Goal: Task Accomplishment & Management: Complete application form

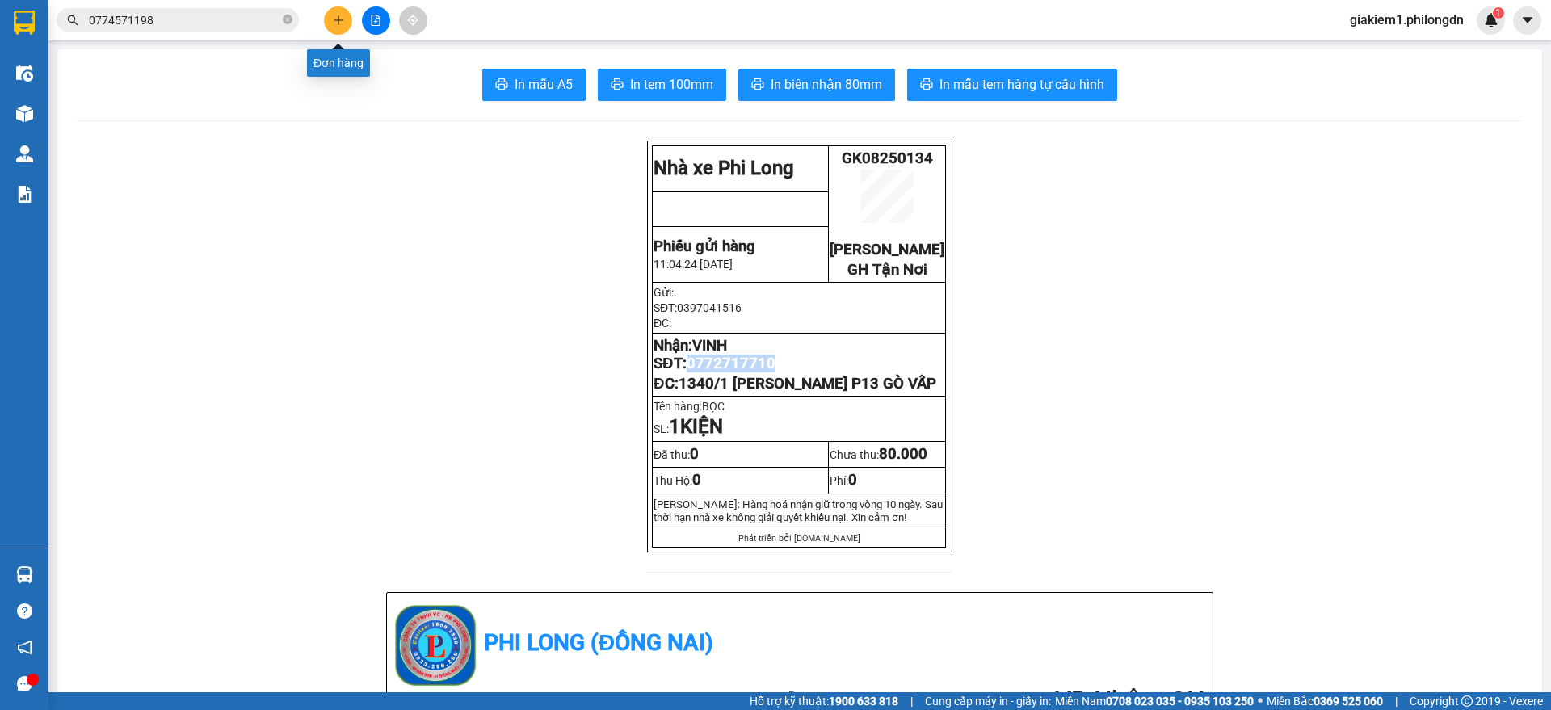
click at [344, 17] on button at bounding box center [338, 20] width 28 height 28
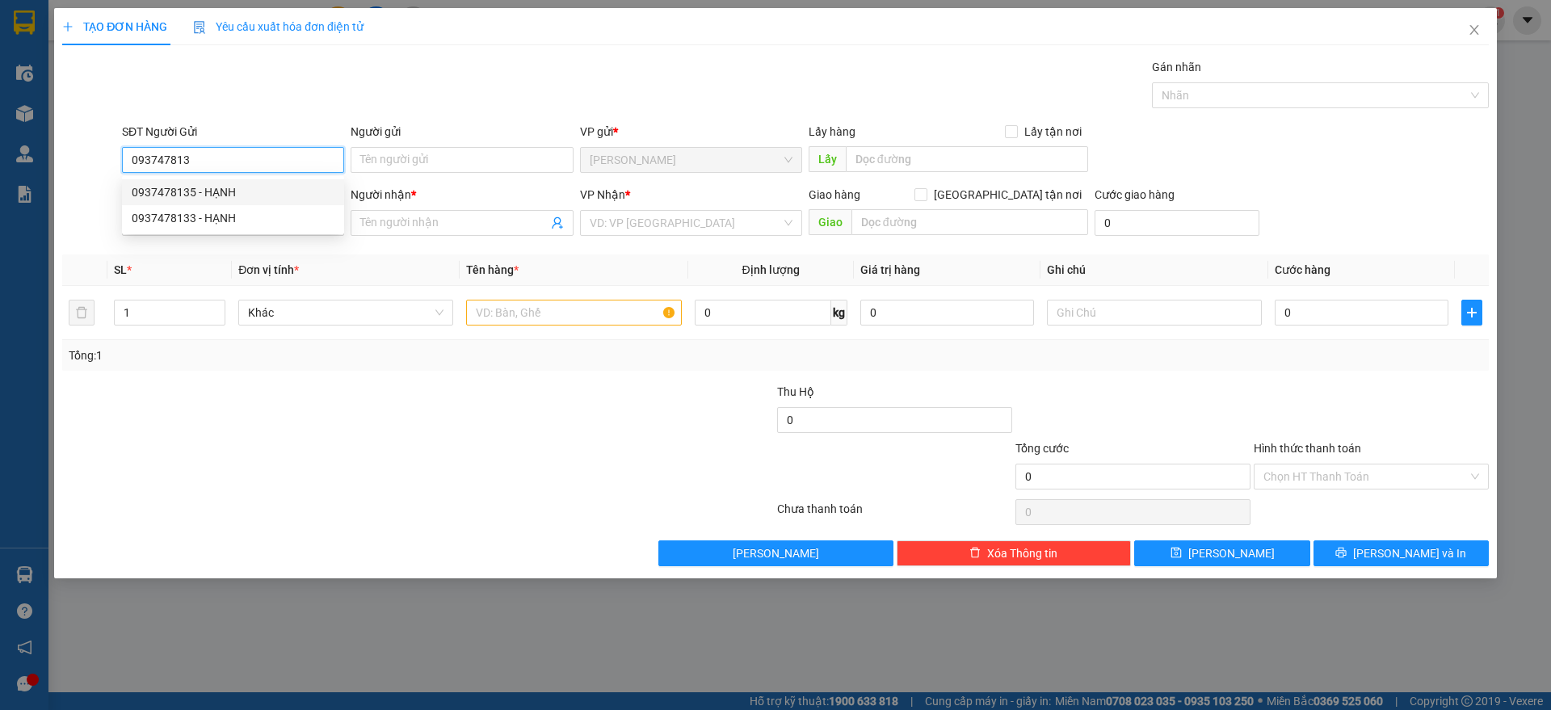
click at [197, 187] on div "0937478135 - HẠNH" at bounding box center [233, 192] width 203 height 18
type input "0937478135"
type input "HẠNH"
type input "0916060091"
type input "YẾN"
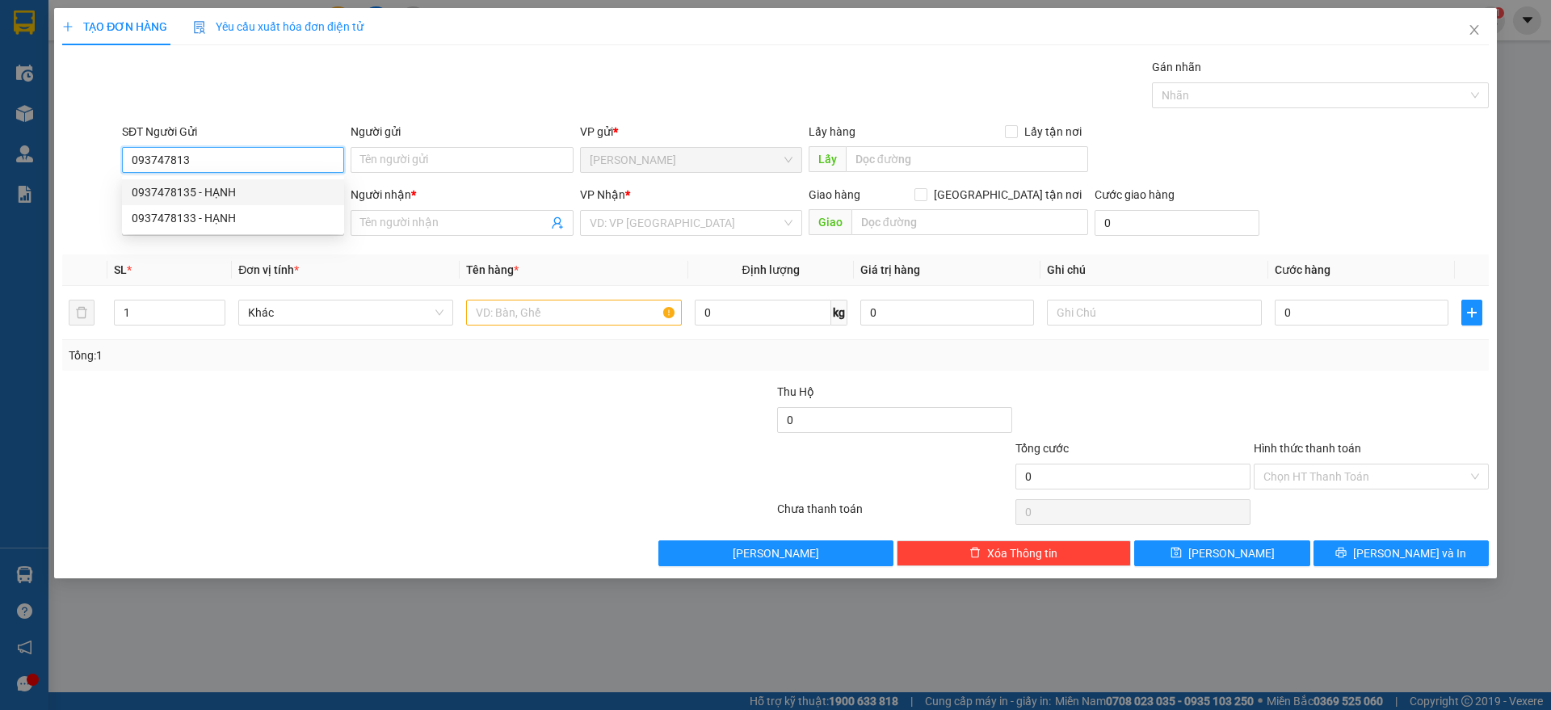
type input "BÁCH KHOA"
type input "30.000"
type input "0937478135"
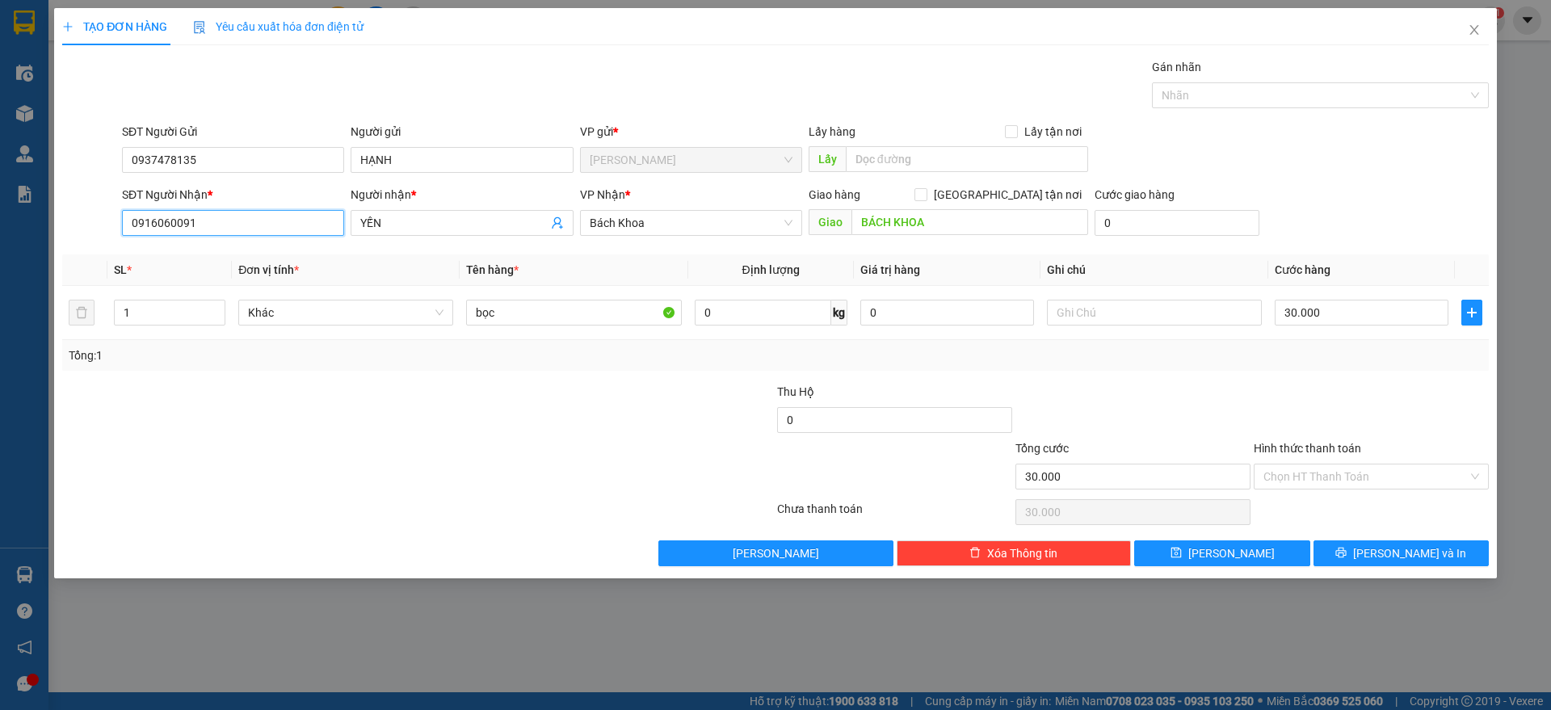
click at [213, 217] on input "0916060091" at bounding box center [233, 223] width 222 height 26
click at [1369, 551] on button "[PERSON_NAME] và In" at bounding box center [1401, 554] width 175 height 26
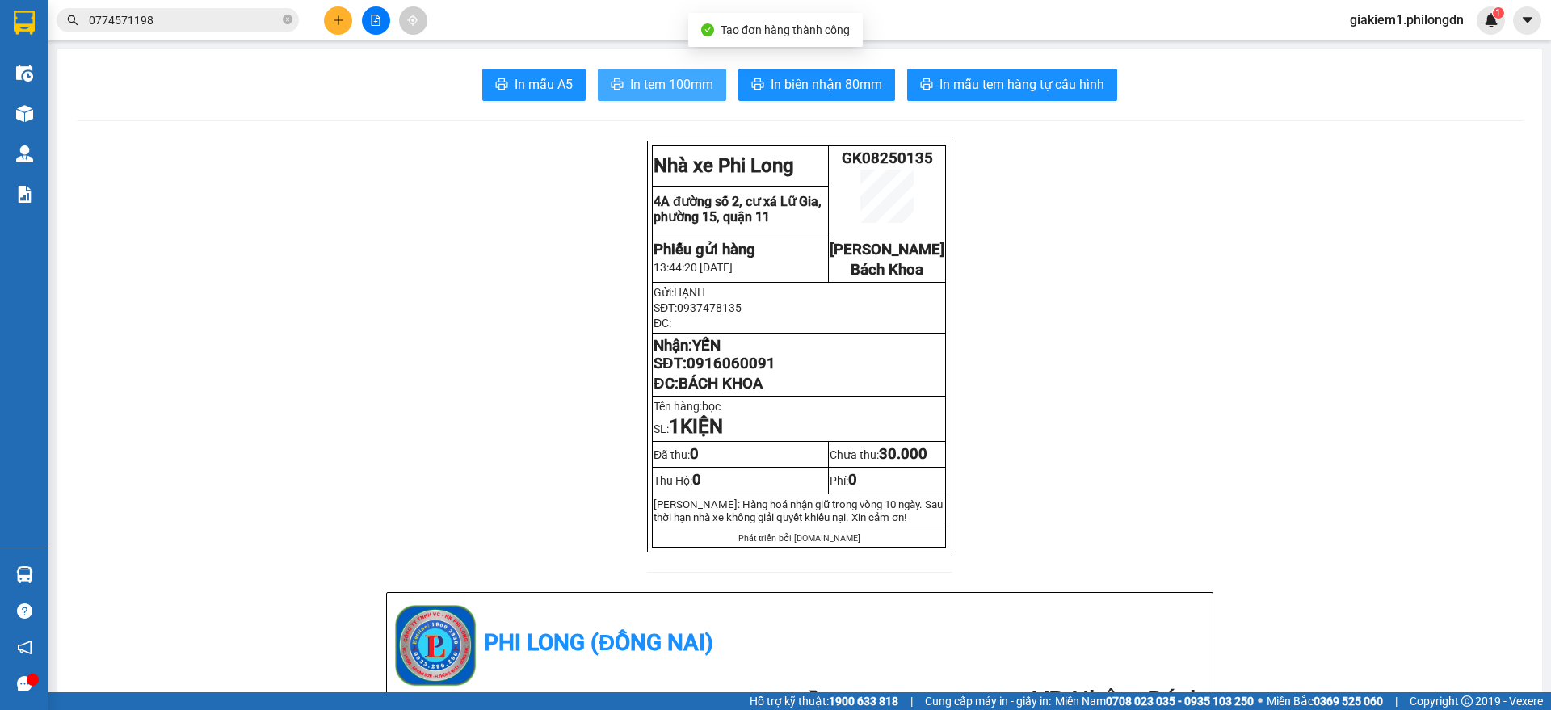
click at [658, 70] on button "In tem 100mm" at bounding box center [662, 85] width 128 height 32
click at [717, 372] on span "0916060091" at bounding box center [731, 364] width 89 height 18
copy span "0916060091"
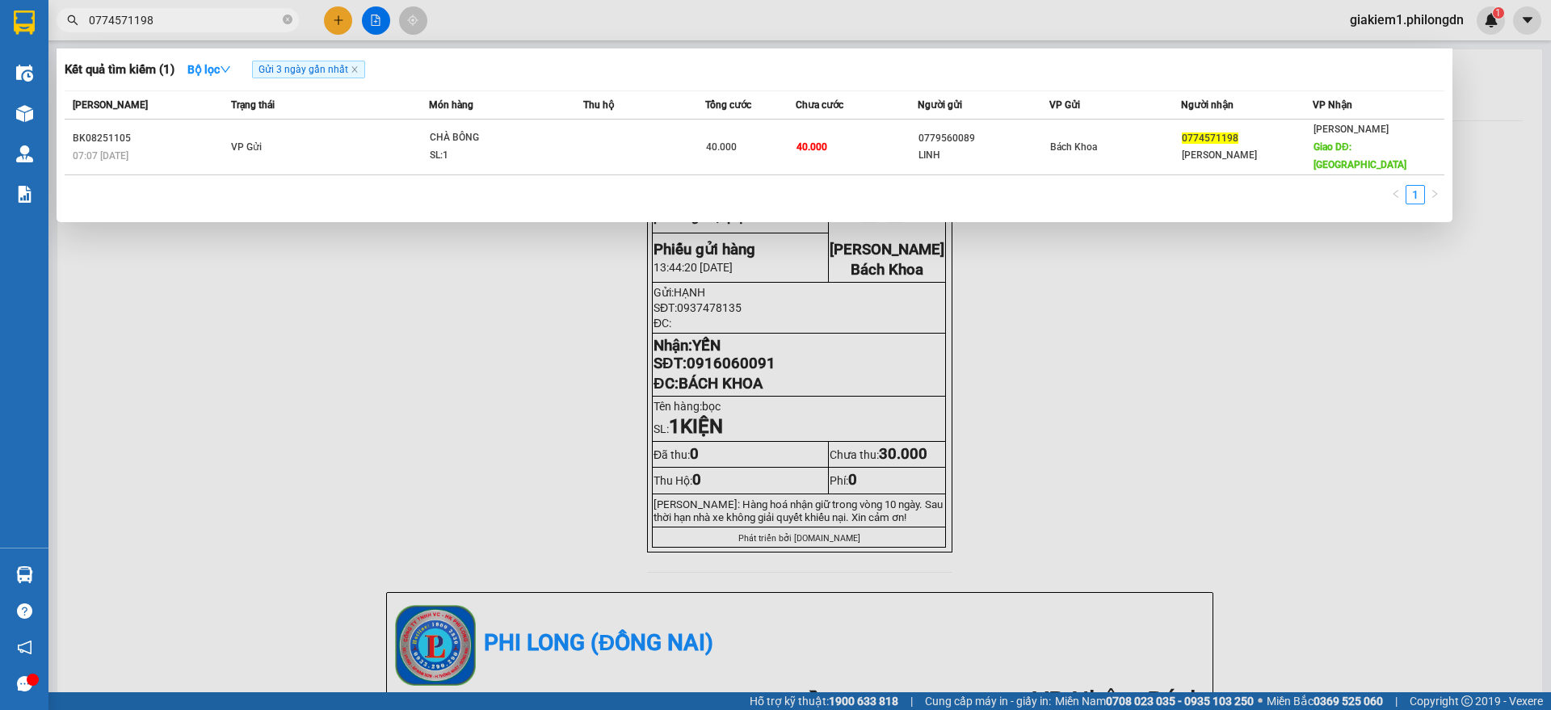
click at [248, 17] on input "0774571198" at bounding box center [184, 20] width 191 height 18
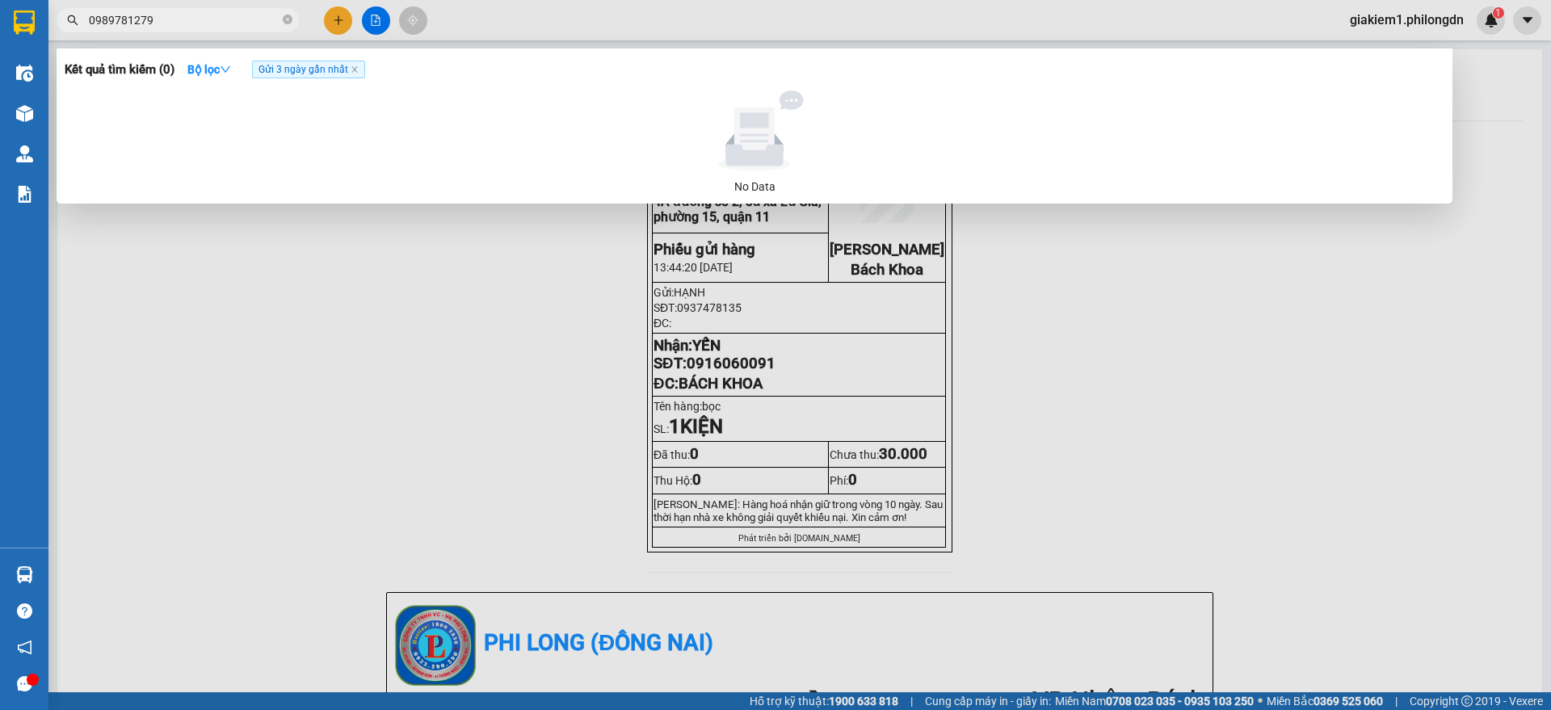
type input "0989781279"
click at [288, 16] on icon "close-circle" at bounding box center [288, 20] width 10 height 10
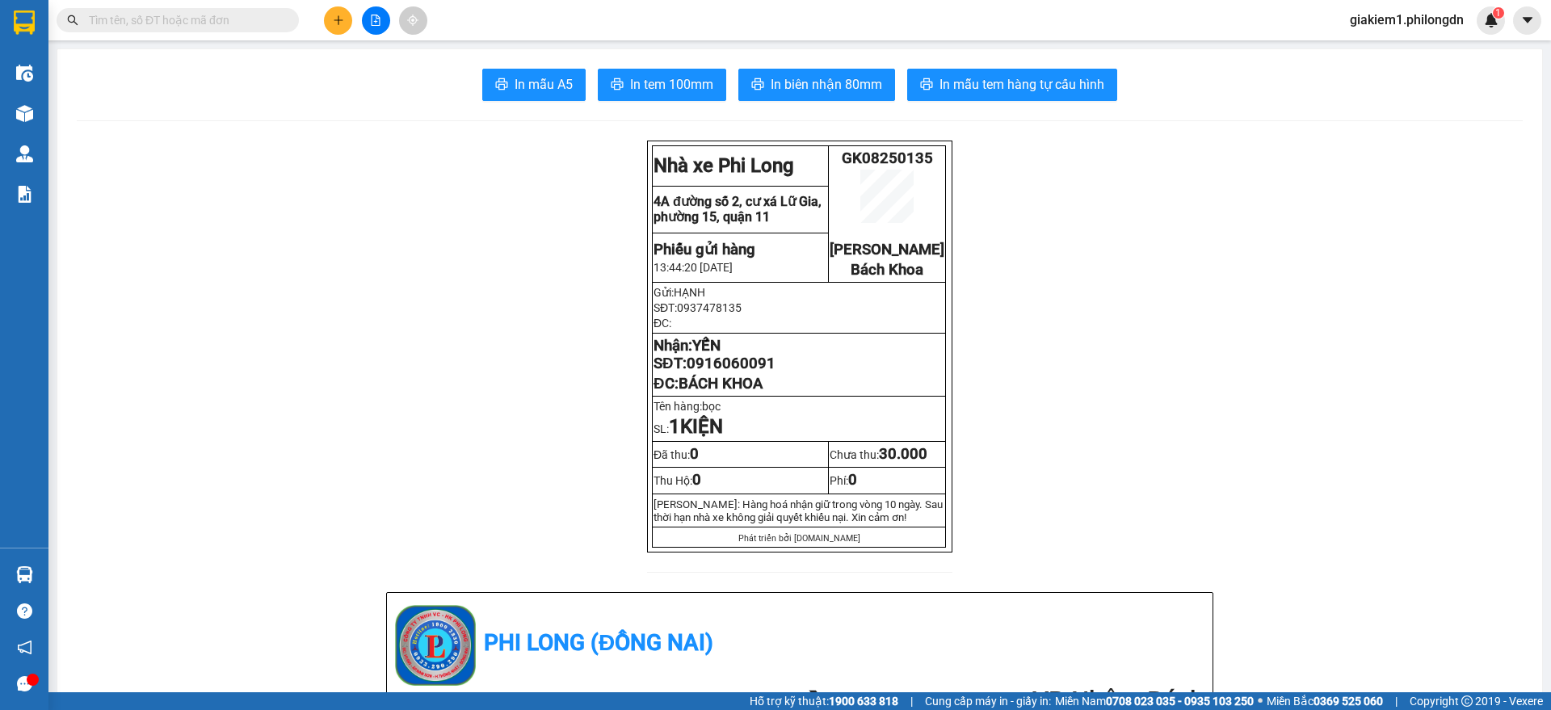
paste input "0969737732"
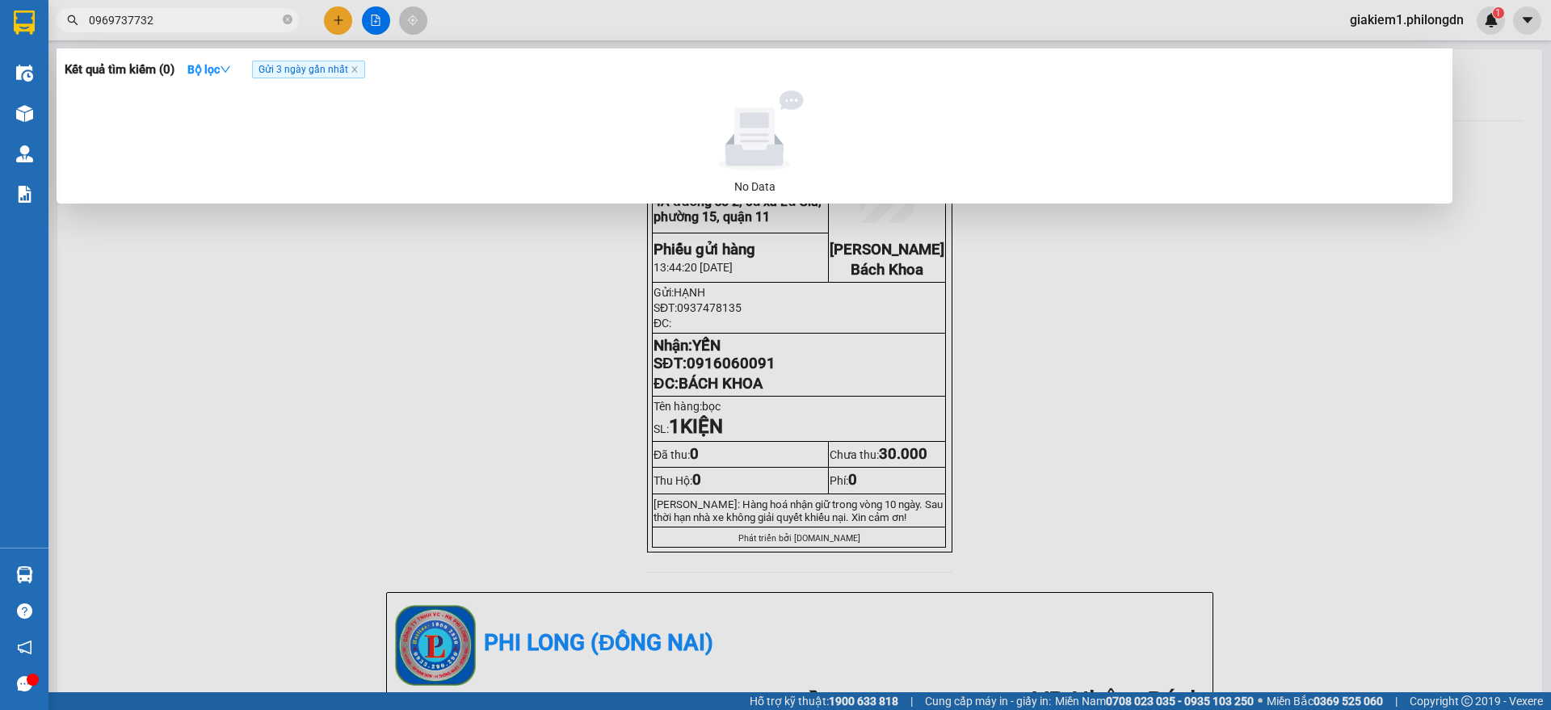
click at [351, 67] on span "Gửi 3 ngày gần nhất" at bounding box center [308, 70] width 113 height 18
click at [355, 66] on icon "close" at bounding box center [355, 69] width 8 height 8
click at [260, 20] on input "0969737732" at bounding box center [184, 20] width 191 height 18
paste input "32623148"
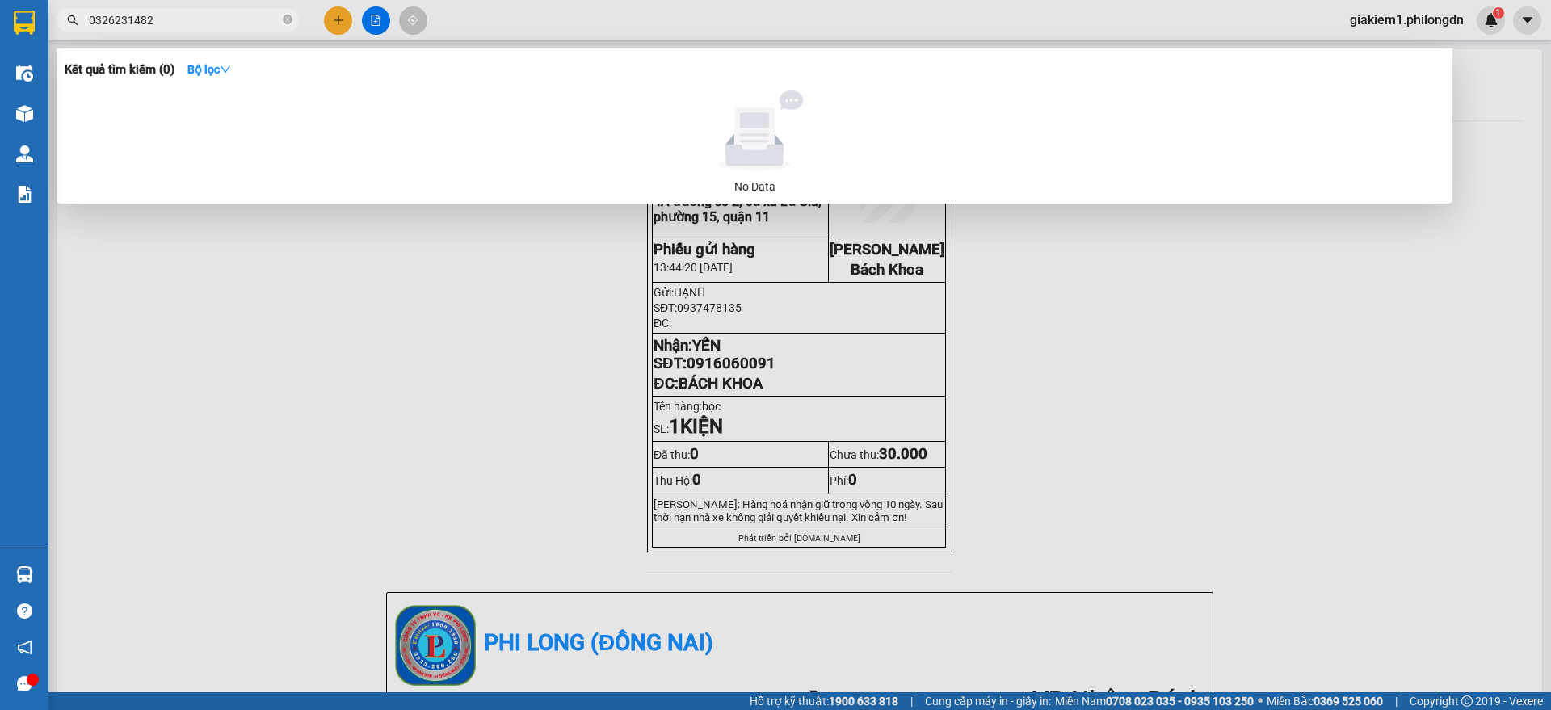
click at [254, 18] on input "0326231482" at bounding box center [184, 20] width 191 height 18
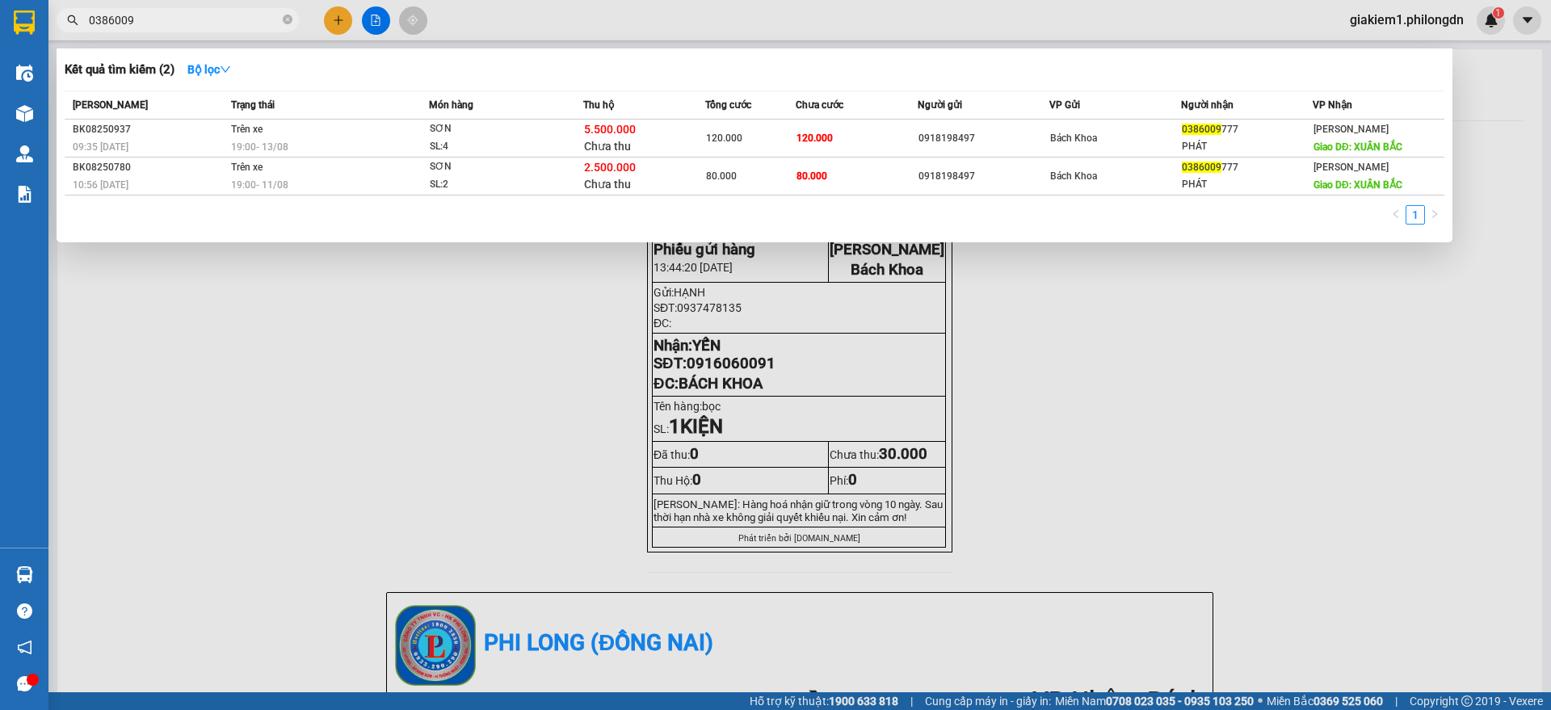
type input "0386009"
